Goal: Find specific page/section: Find specific page/section

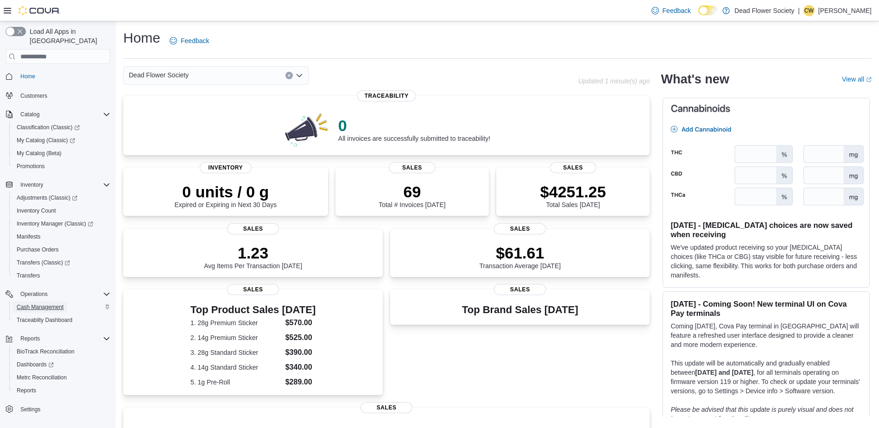
click at [48, 303] on span "Cash Management" at bounding box center [40, 306] width 47 height 7
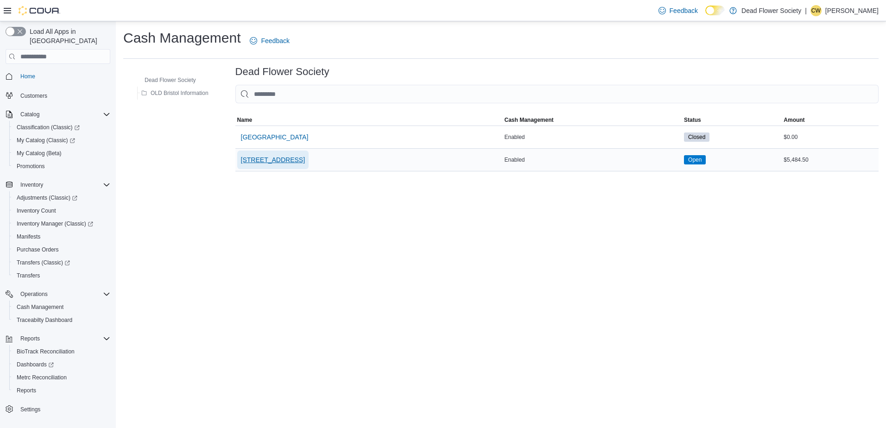
click at [278, 158] on span "[STREET_ADDRESS]" at bounding box center [273, 159] width 64 height 9
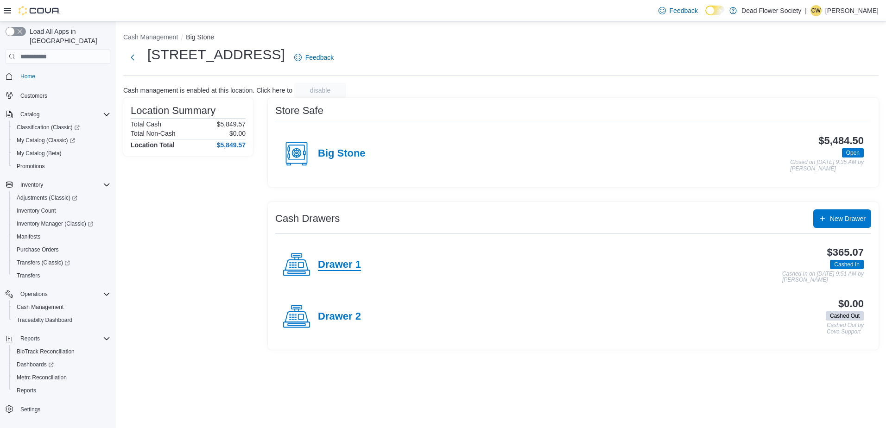
click at [342, 264] on h4 "Drawer 1" at bounding box center [339, 265] width 43 height 12
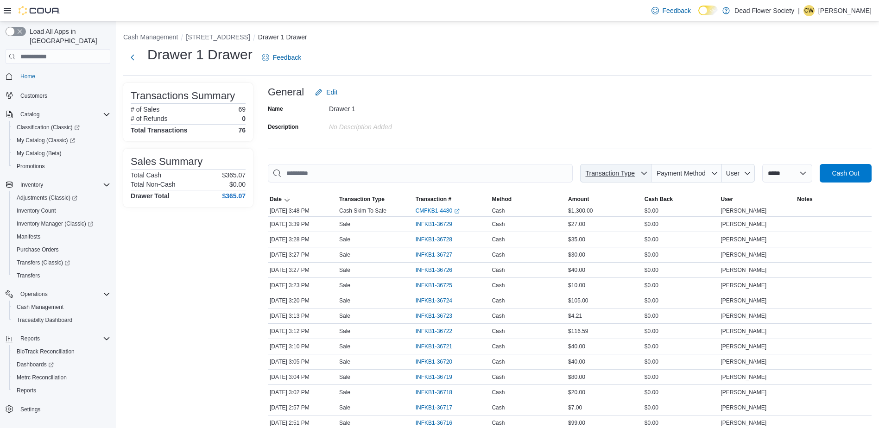
click at [624, 175] on span "Transaction Type" at bounding box center [610, 173] width 50 height 7
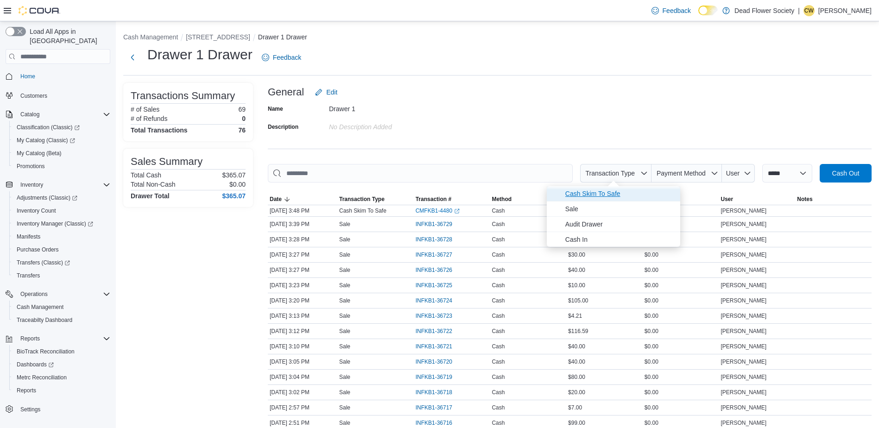
click at [609, 195] on span "Cash Skim To Safe" at bounding box center [619, 193] width 109 height 11
type input "**********"
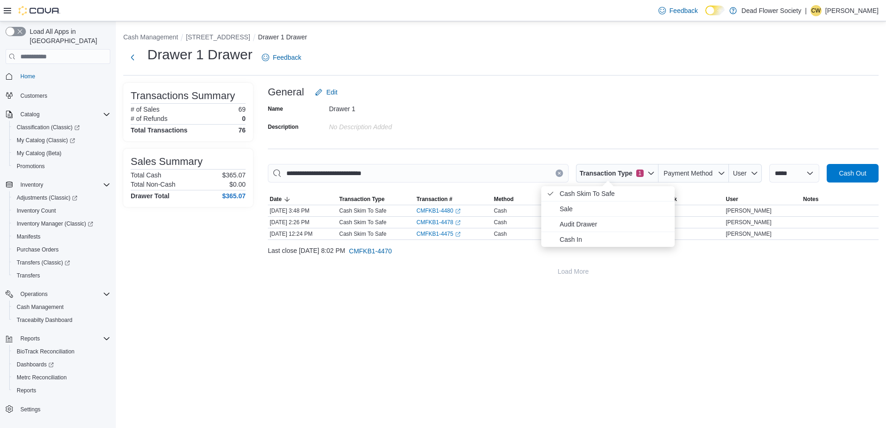
click at [438, 298] on div "**********" at bounding box center [501, 224] width 770 height 407
click at [28, 73] on span "Home" at bounding box center [27, 76] width 15 height 7
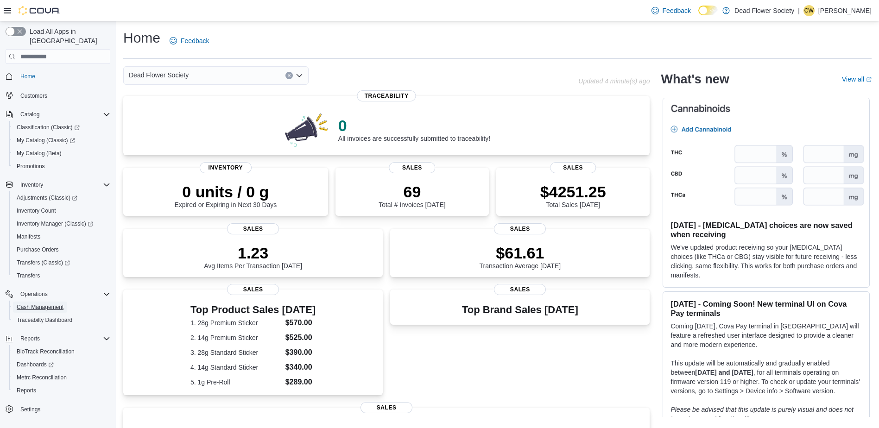
drag, startPoint x: 65, startPoint y: 294, endPoint x: 229, endPoint y: 264, distance: 166.6
click at [65, 302] on link "Cash Management" at bounding box center [40, 307] width 54 height 11
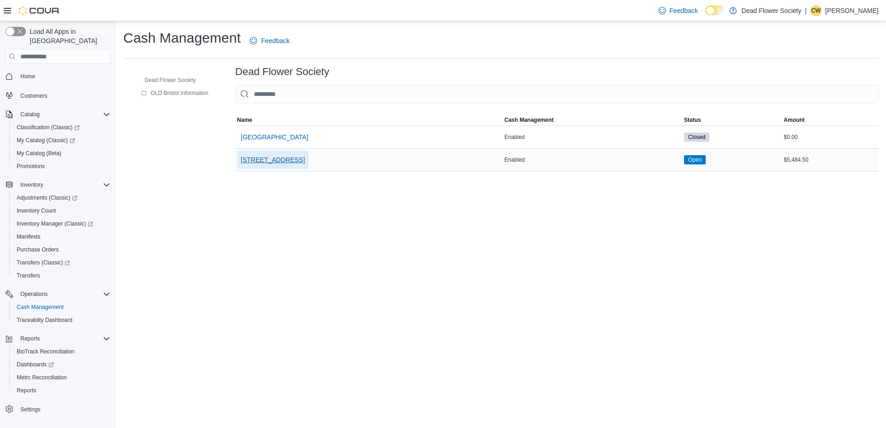
click at [279, 165] on span "[STREET_ADDRESS]" at bounding box center [273, 160] width 64 height 19
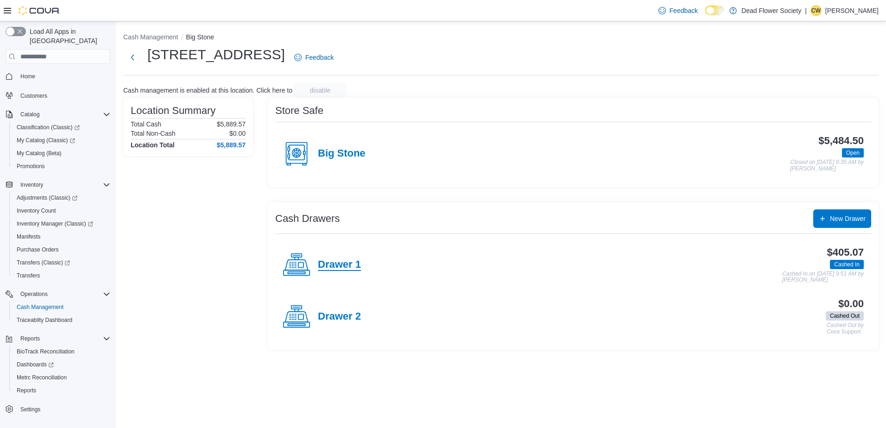
click at [345, 265] on h4 "Drawer 1" at bounding box center [339, 265] width 43 height 12
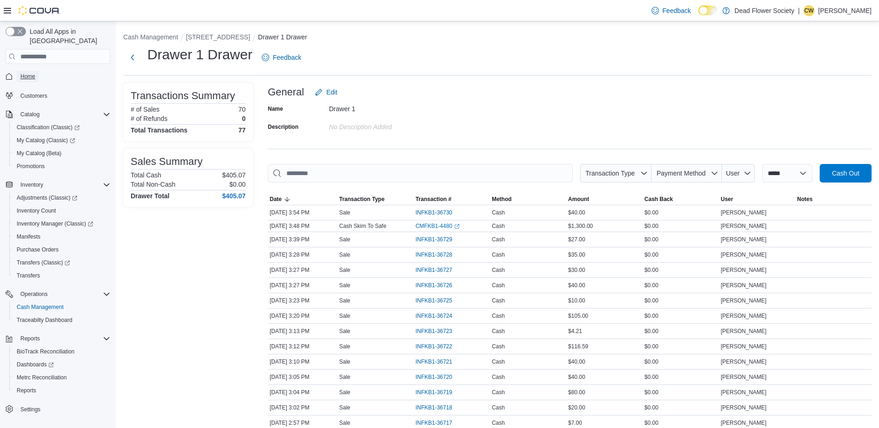
click at [28, 73] on span "Home" at bounding box center [27, 76] width 15 height 7
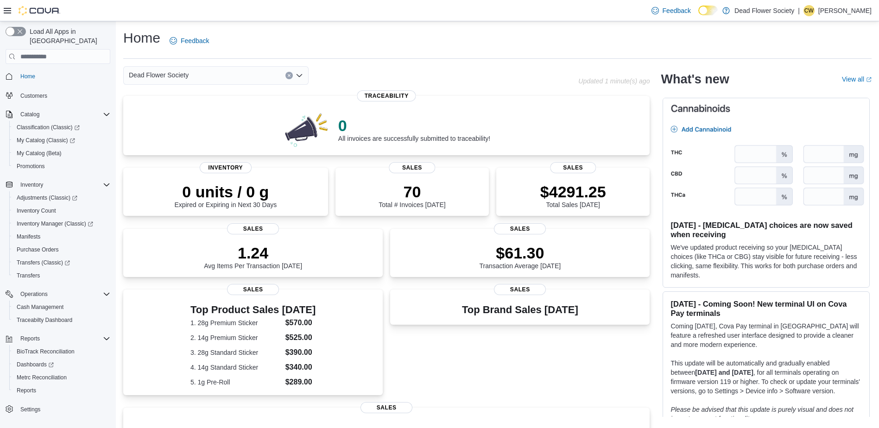
click at [542, 76] on div "Dead Flower Society" at bounding box center [350, 75] width 455 height 19
drag, startPoint x: 28, startPoint y: 297, endPoint x: 44, endPoint y: 233, distance: 66.7
click at [28, 303] on span "Cash Management" at bounding box center [40, 306] width 47 height 7
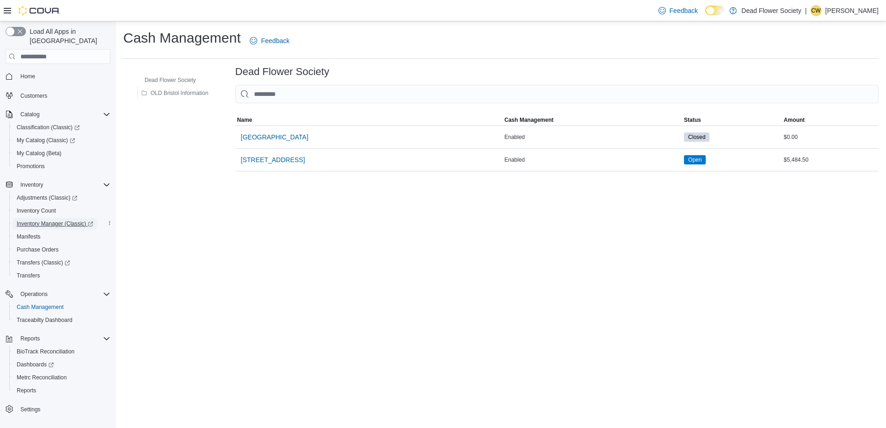
click at [42, 220] on span "Inventory Manager (Classic)" at bounding box center [55, 223] width 76 height 7
